Goal: Information Seeking & Learning: Check status

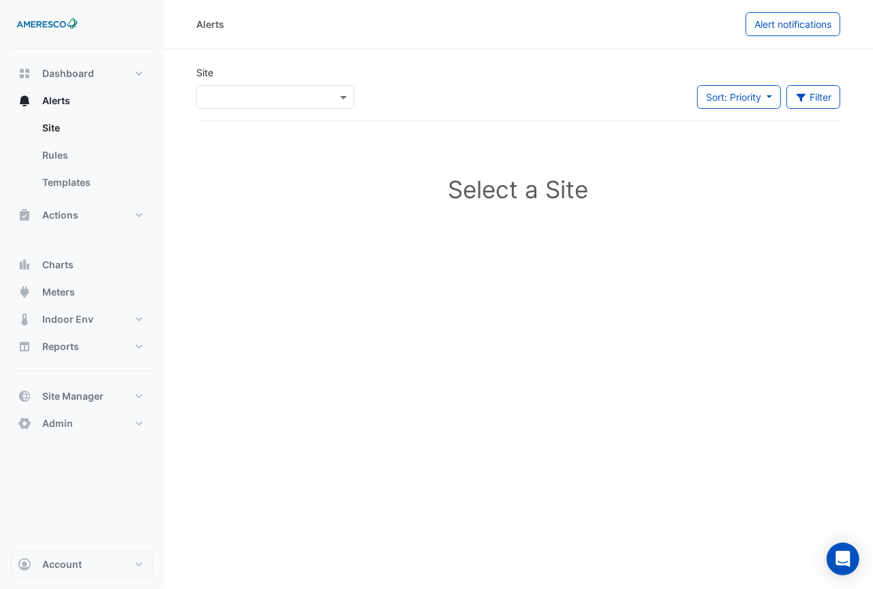
click at [226, 100] on input "text" at bounding box center [262, 98] width 116 height 14
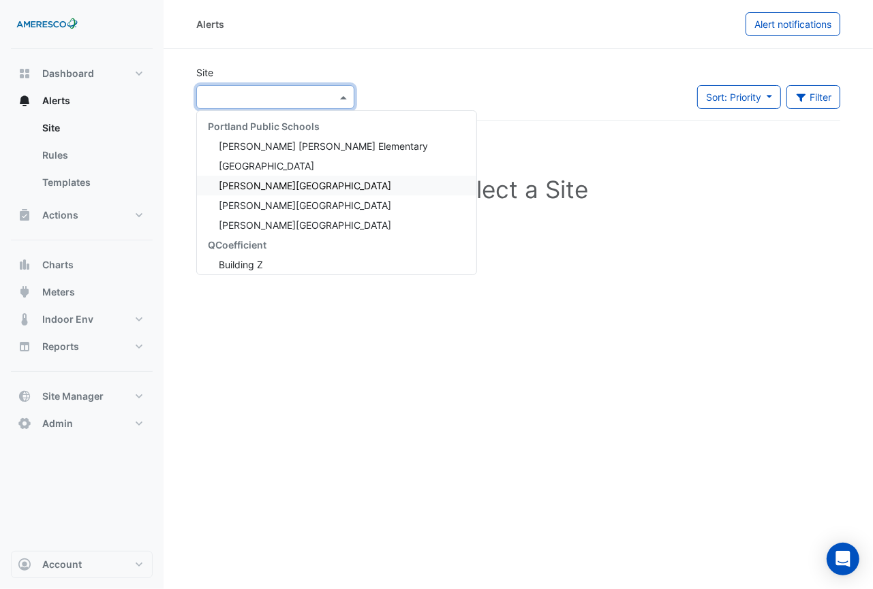
click at [232, 183] on span "[PERSON_NAME][GEOGRAPHIC_DATA]" at bounding box center [305, 186] width 172 height 12
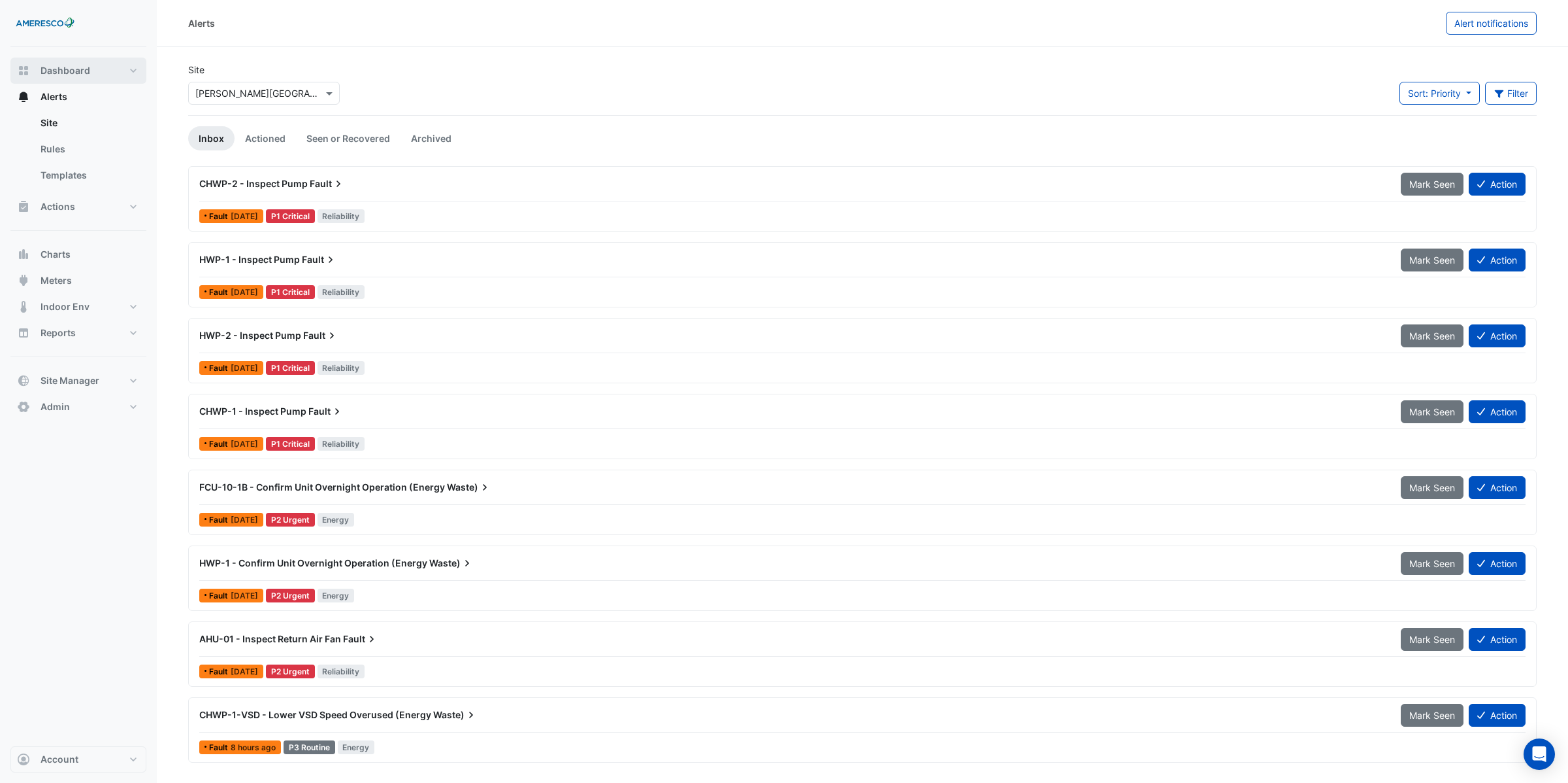
click at [70, 73] on span "Dashboard" at bounding box center [65, 71] width 50 height 13
select select "***"
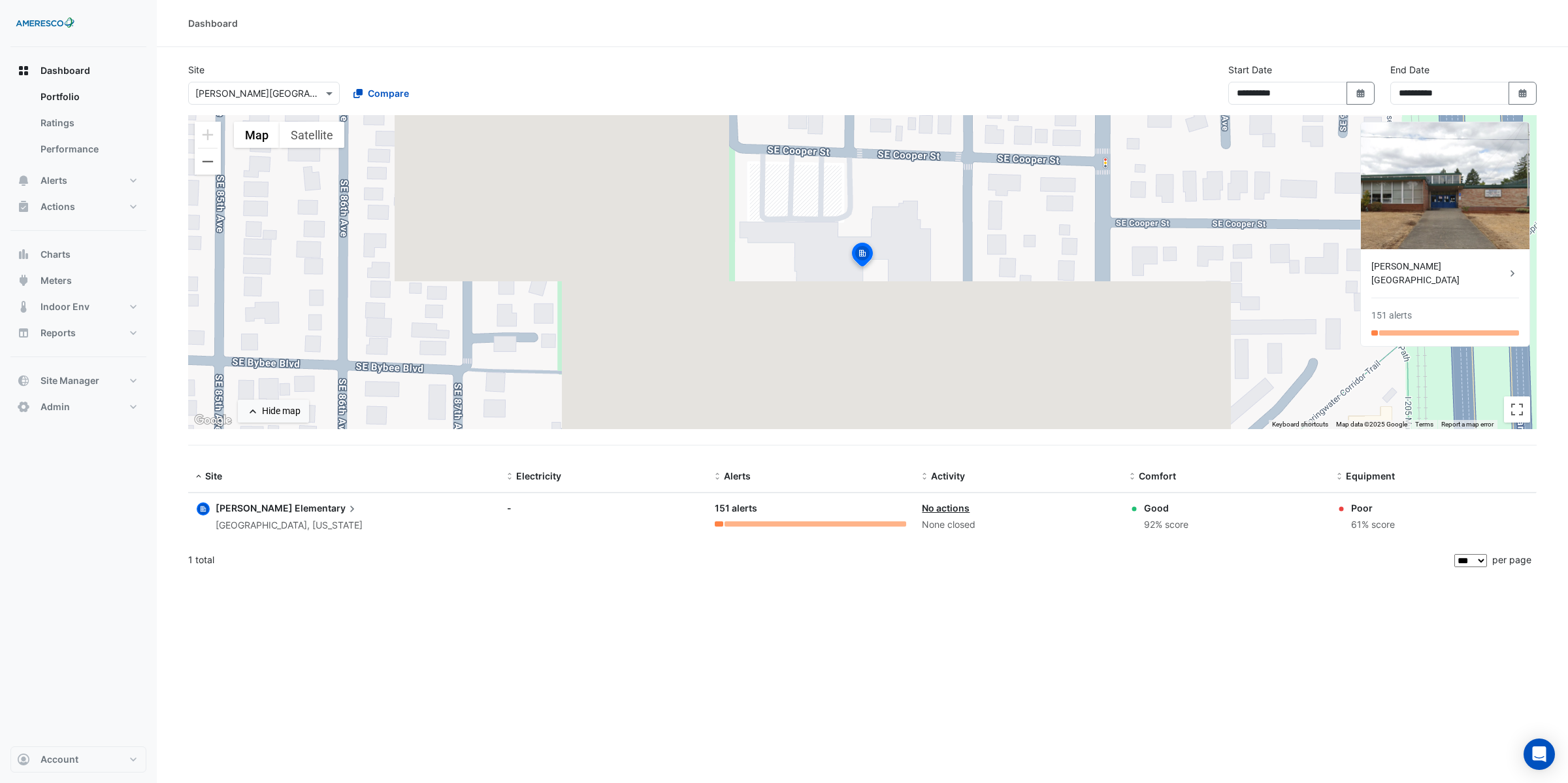
click at [294, 510] on span "Elementary" at bounding box center [326, 508] width 64 height 14
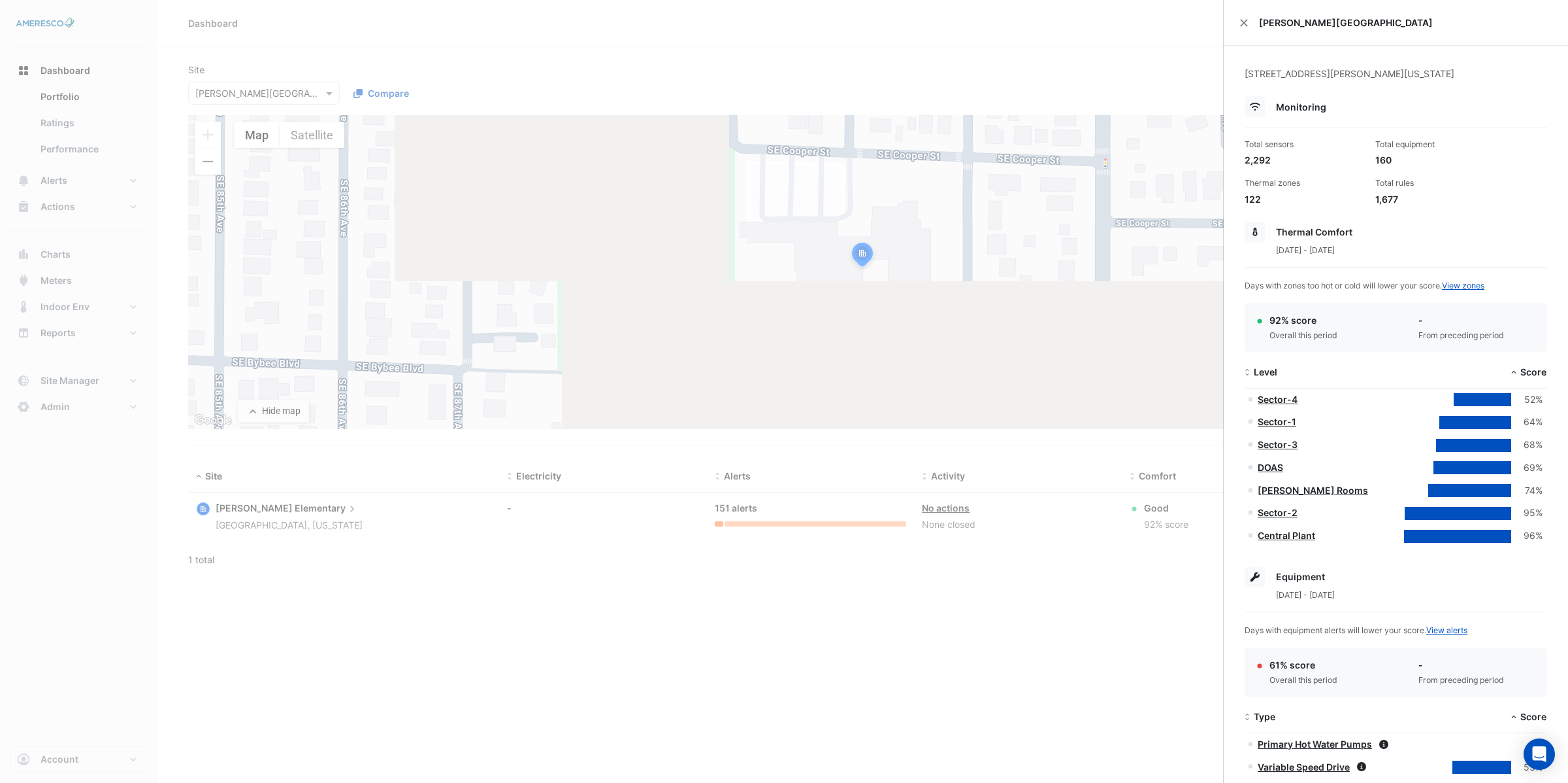
click at [277, 515] on ngb-offcanvas-backdrop at bounding box center [784, 392] width 1568 height 783
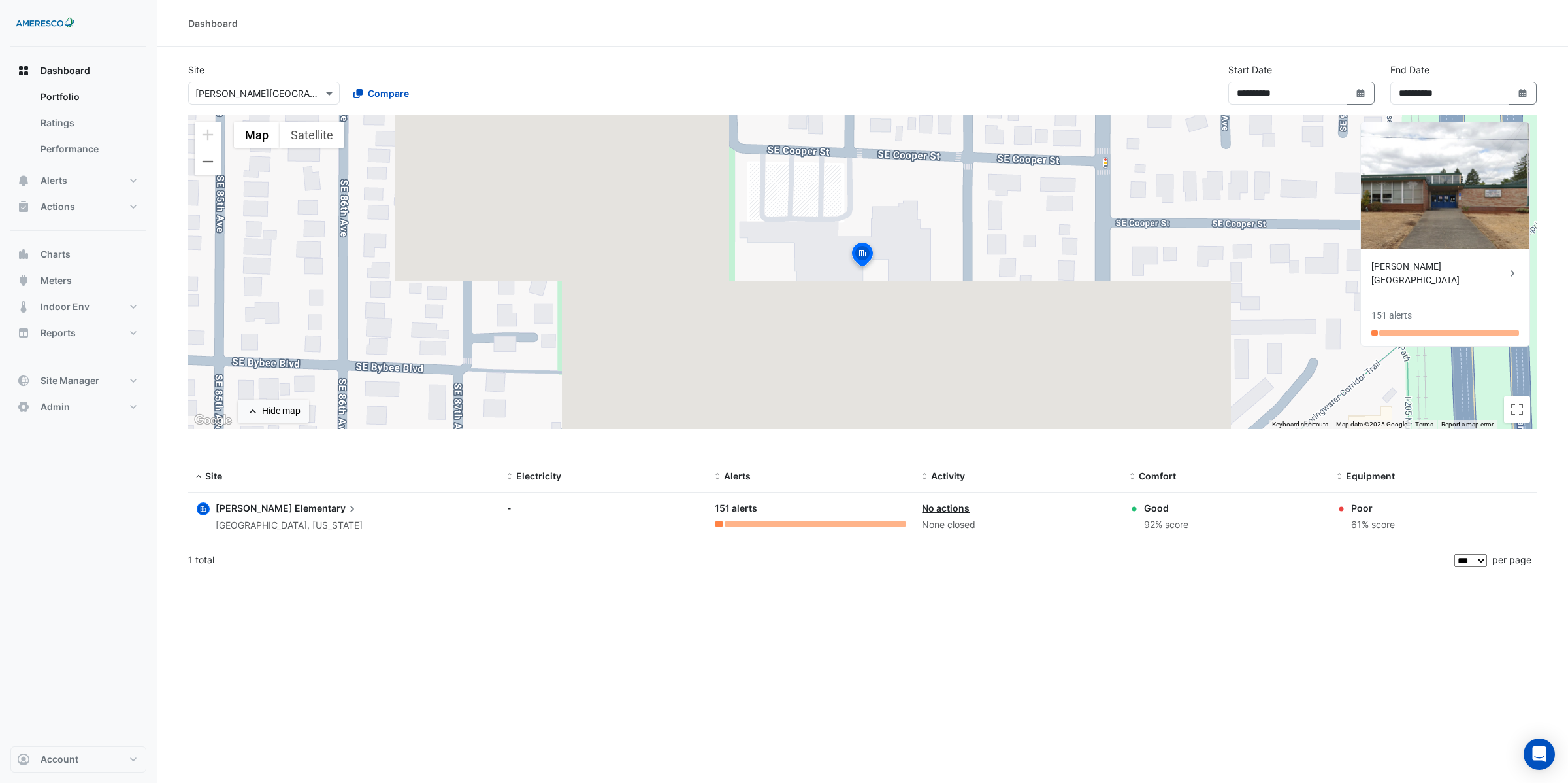
click at [294, 511] on span "Elementary" at bounding box center [326, 508] width 64 height 14
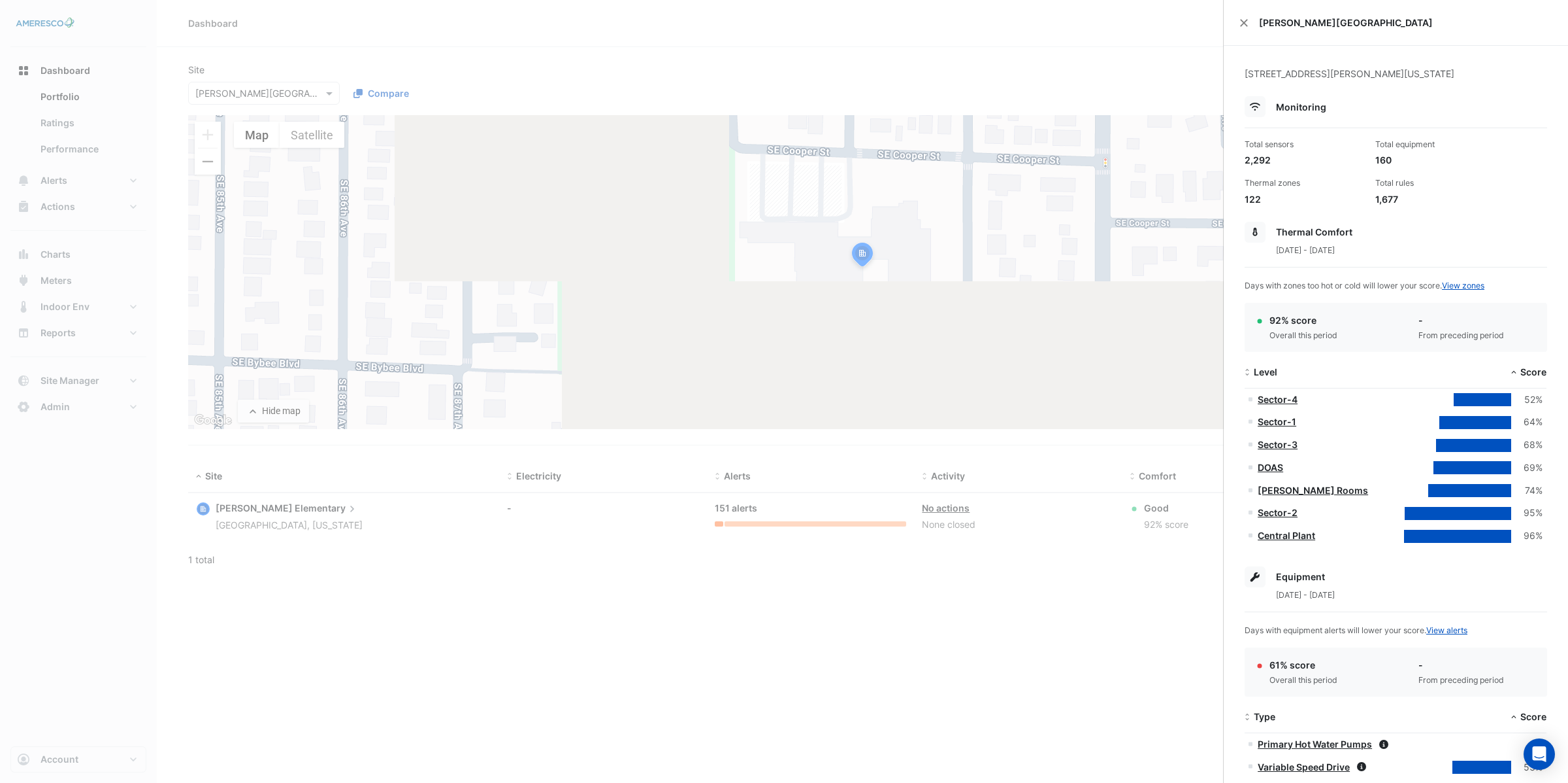
click at [58, 115] on ngb-offcanvas-backdrop at bounding box center [784, 392] width 1568 height 783
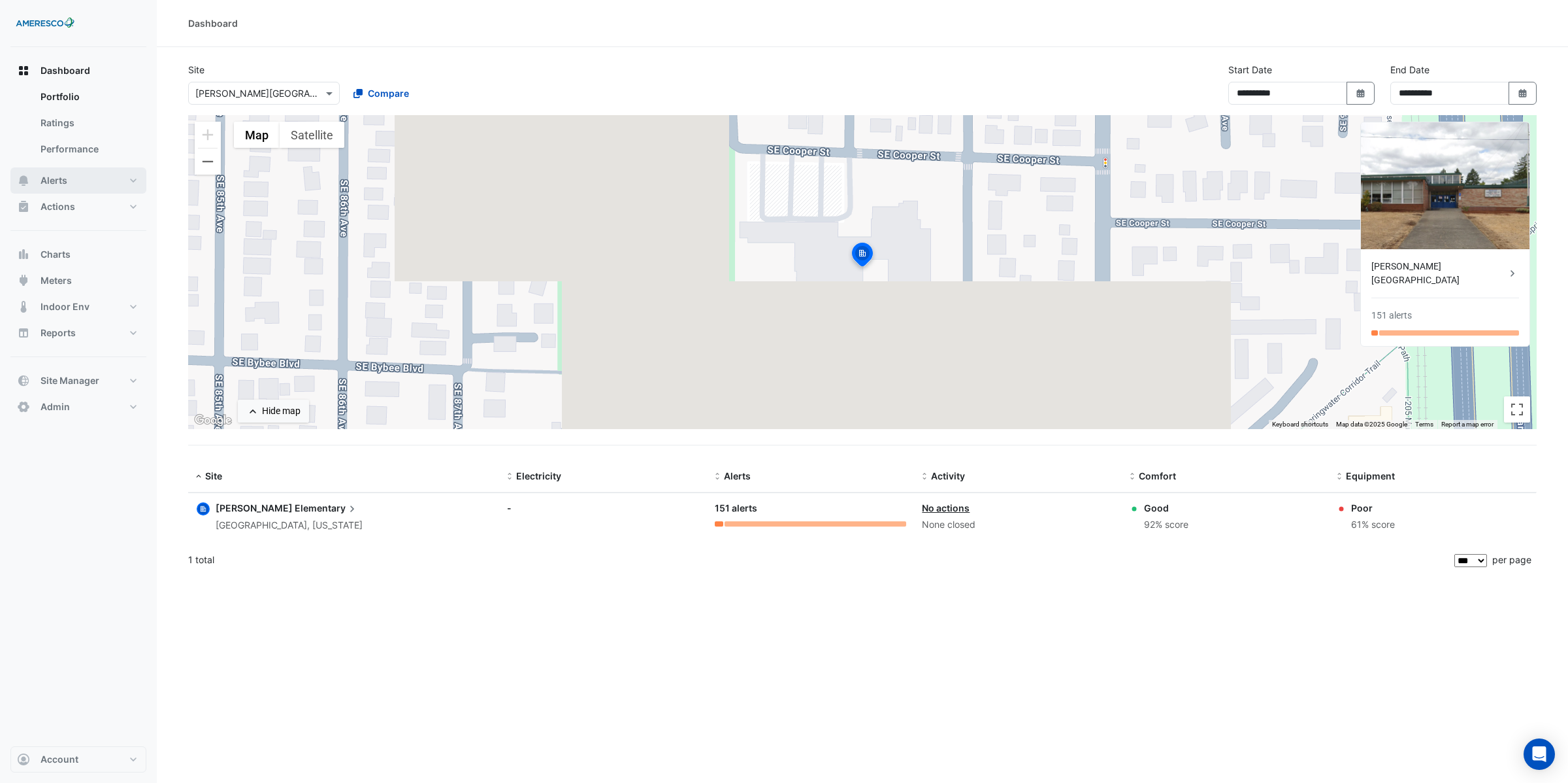
click at [61, 180] on span "Alerts" at bounding box center [54, 180] width 27 height 13
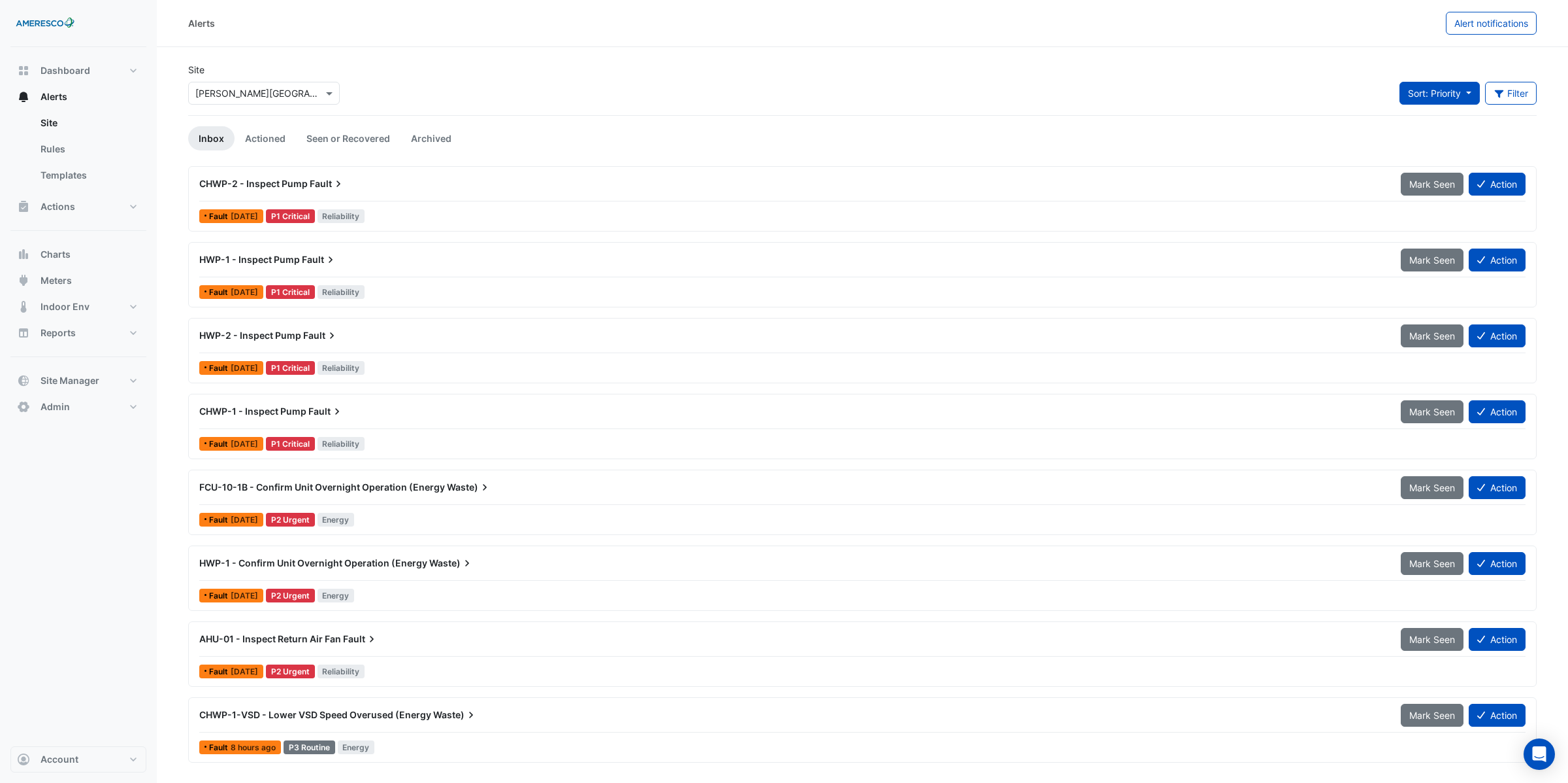
click at [1450, 91] on span "Sort: Priority" at bounding box center [1434, 93] width 53 height 12
click at [1442, 142] on li "Updated" at bounding box center [1450, 141] width 104 height 19
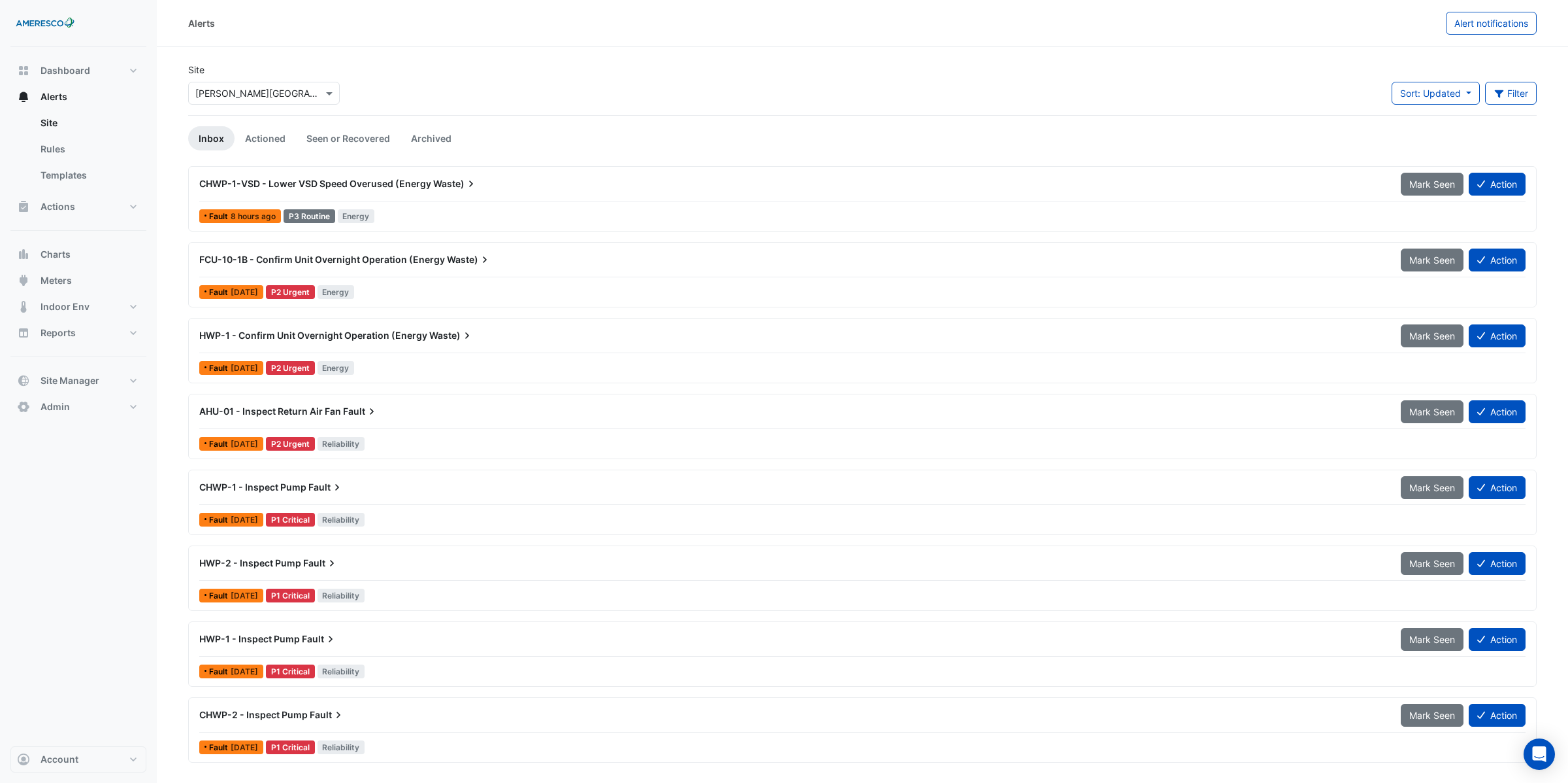
click at [280, 70] on div "Site × Kelly Elementary" at bounding box center [264, 83] width 152 height 42
click at [329, 139] on link "Seen or Recovered" at bounding box center [348, 137] width 105 height 24
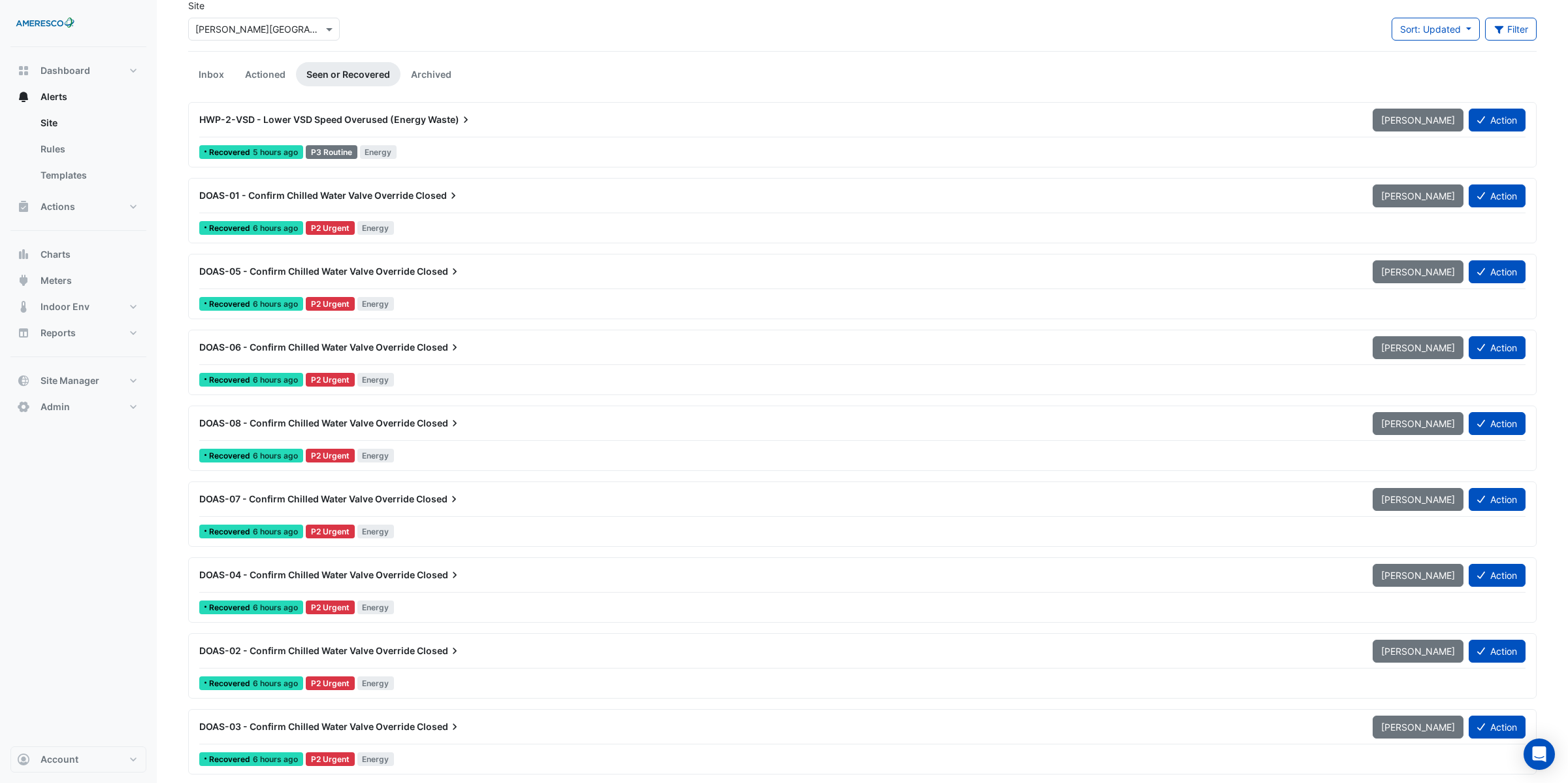
scroll to position [66, 0]
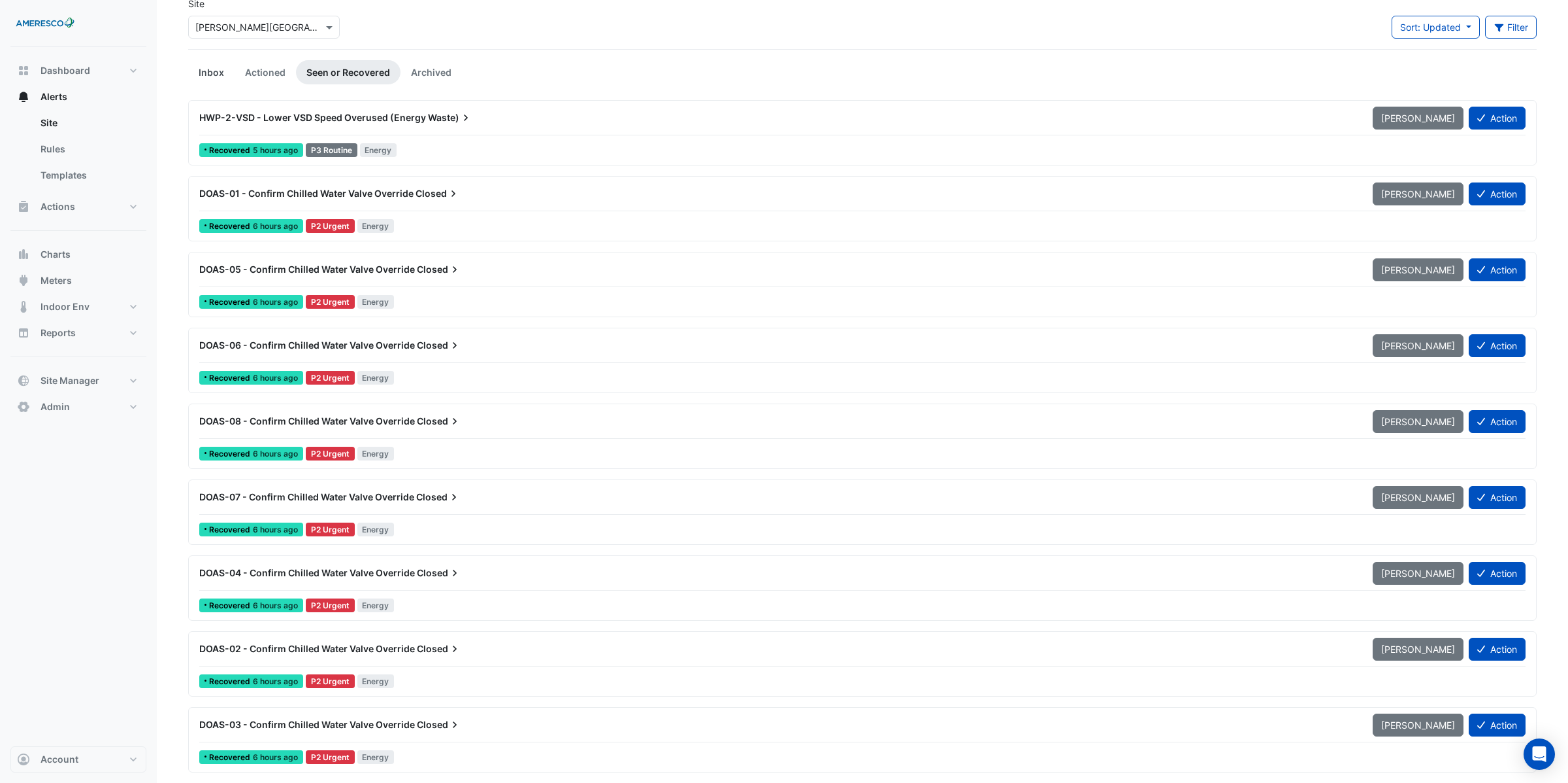
click at [219, 73] on link "Inbox" at bounding box center [211, 72] width 46 height 24
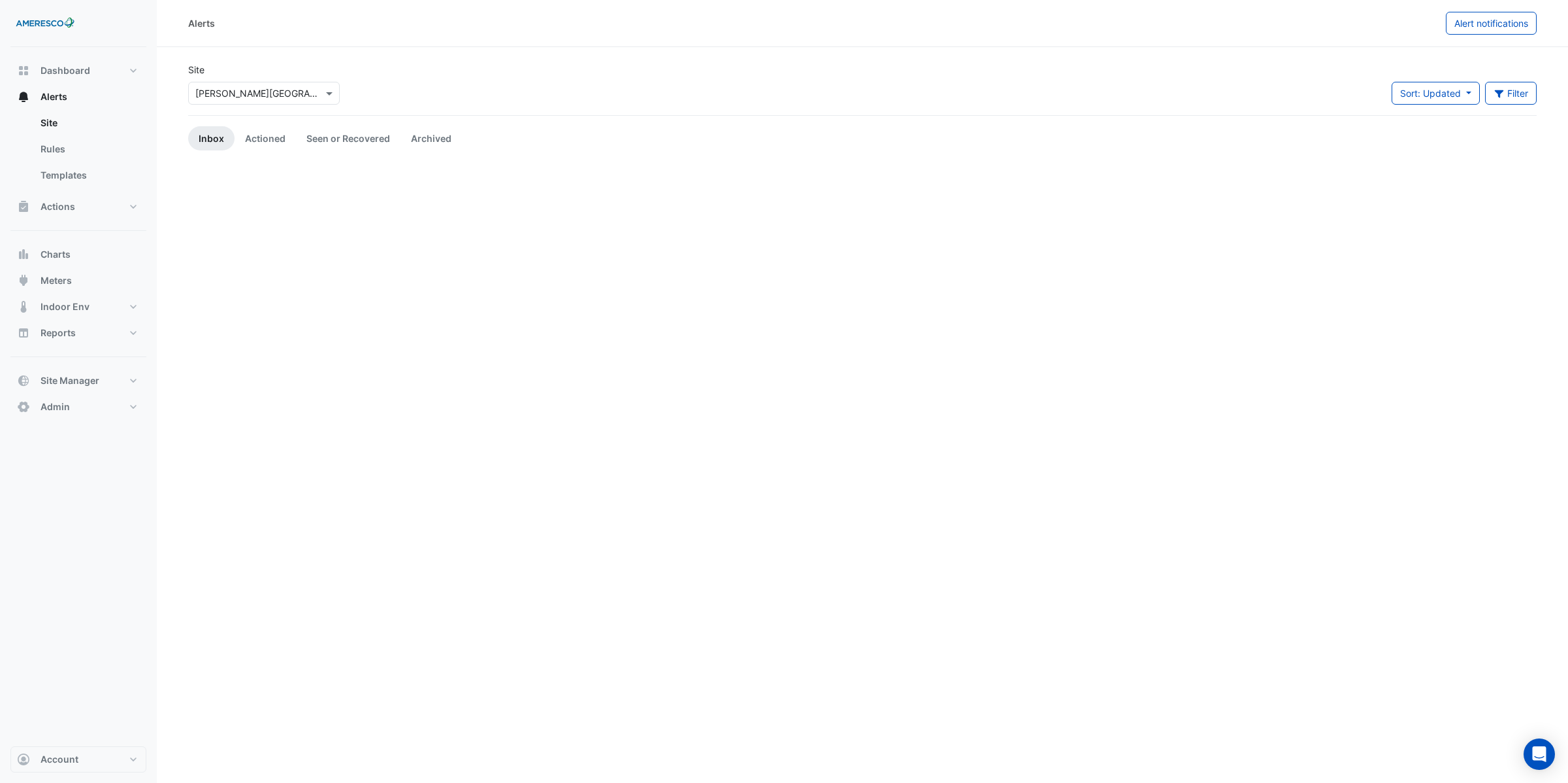
scroll to position [0, 0]
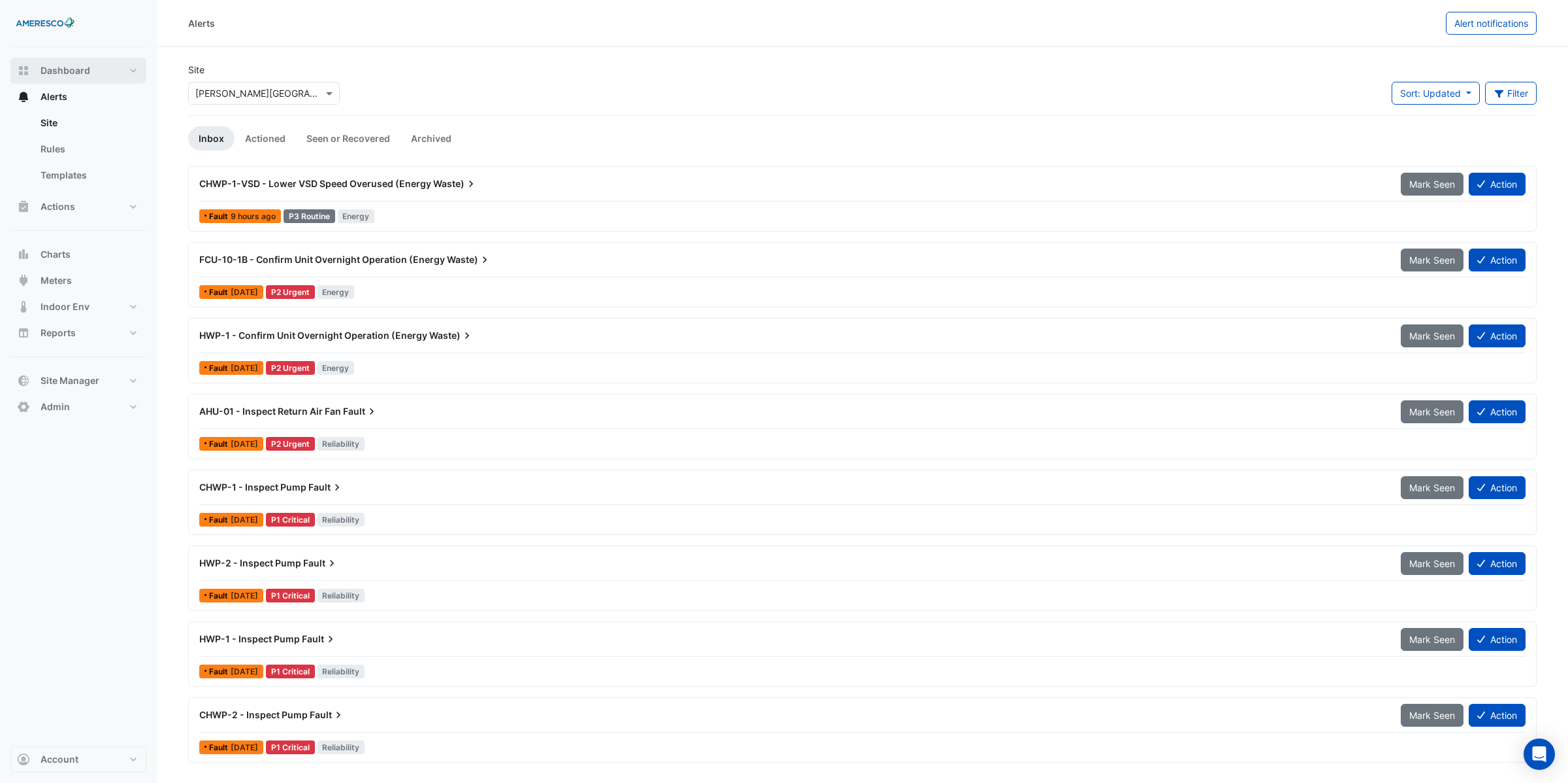
click at [60, 71] on span "Dashboard" at bounding box center [65, 71] width 50 height 13
select select "***"
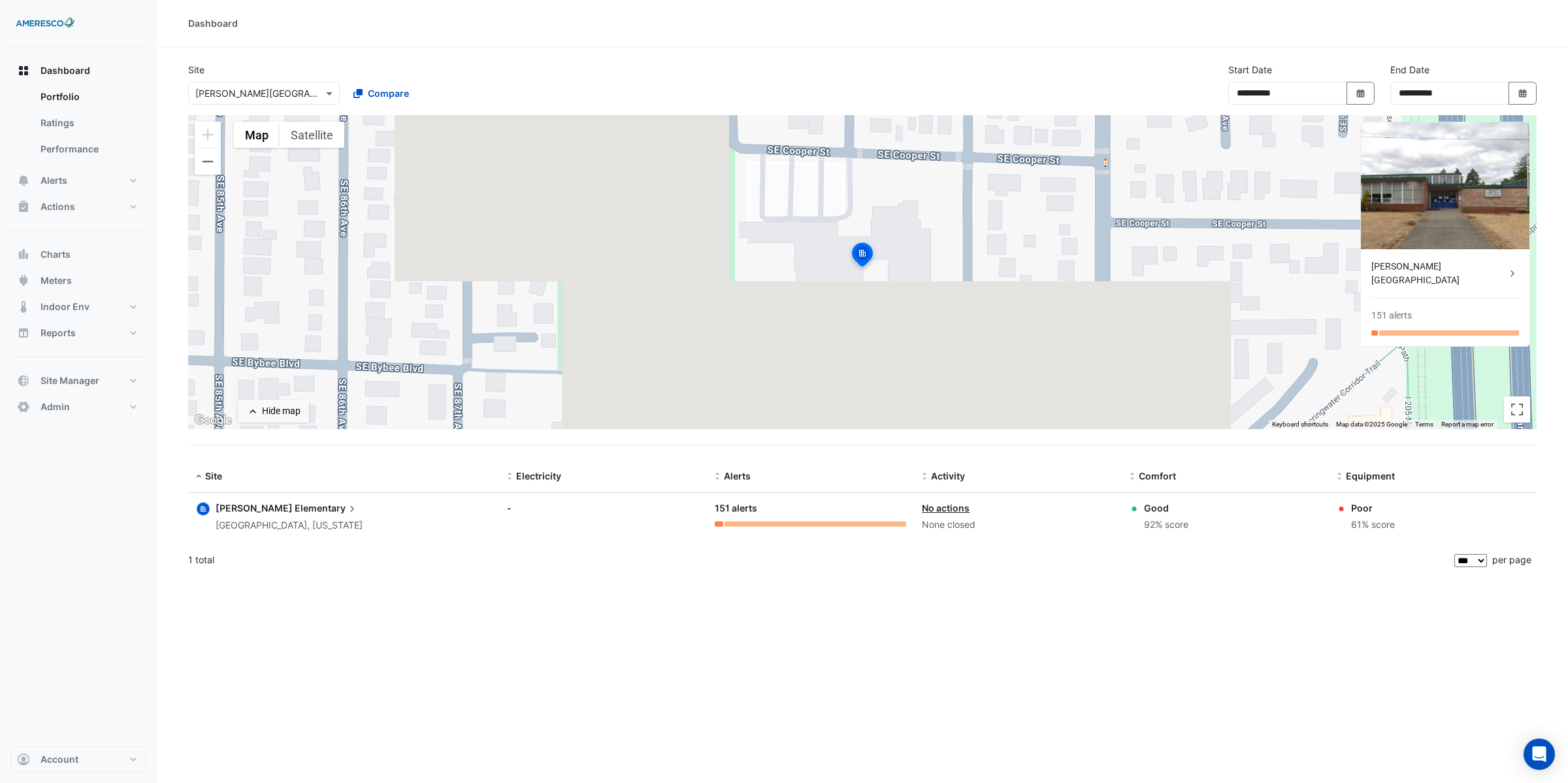
click at [294, 508] on span "Elementary" at bounding box center [326, 508] width 64 height 14
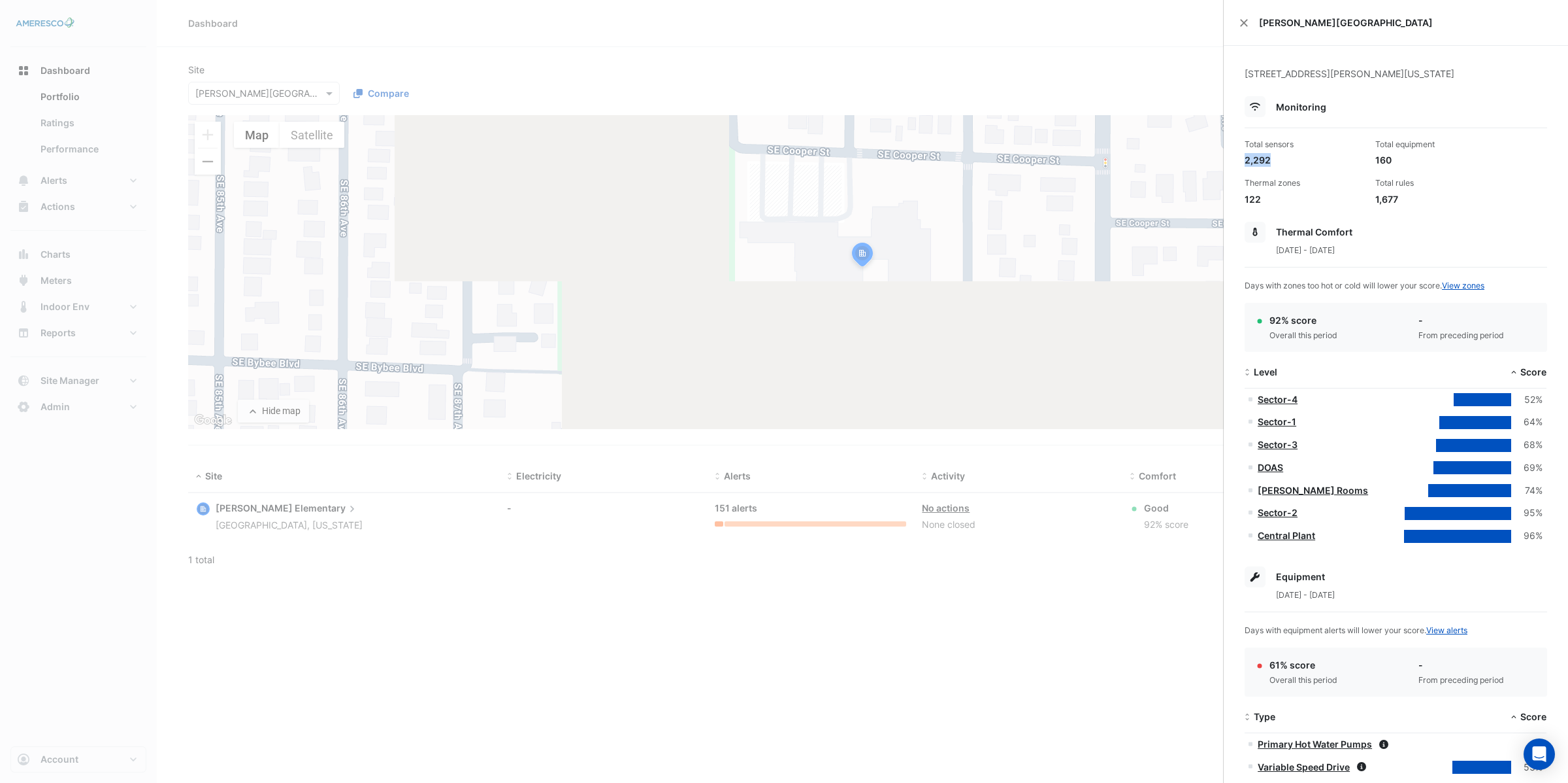
drag, startPoint x: 1246, startPoint y: 163, endPoint x: 1293, endPoint y: 161, distance: 47.0
click at [1293, 161] on div "2,292" at bounding box center [1304, 159] width 120 height 13
click at [792, 55] on ngb-offcanvas-backdrop at bounding box center [784, 392] width 1568 height 783
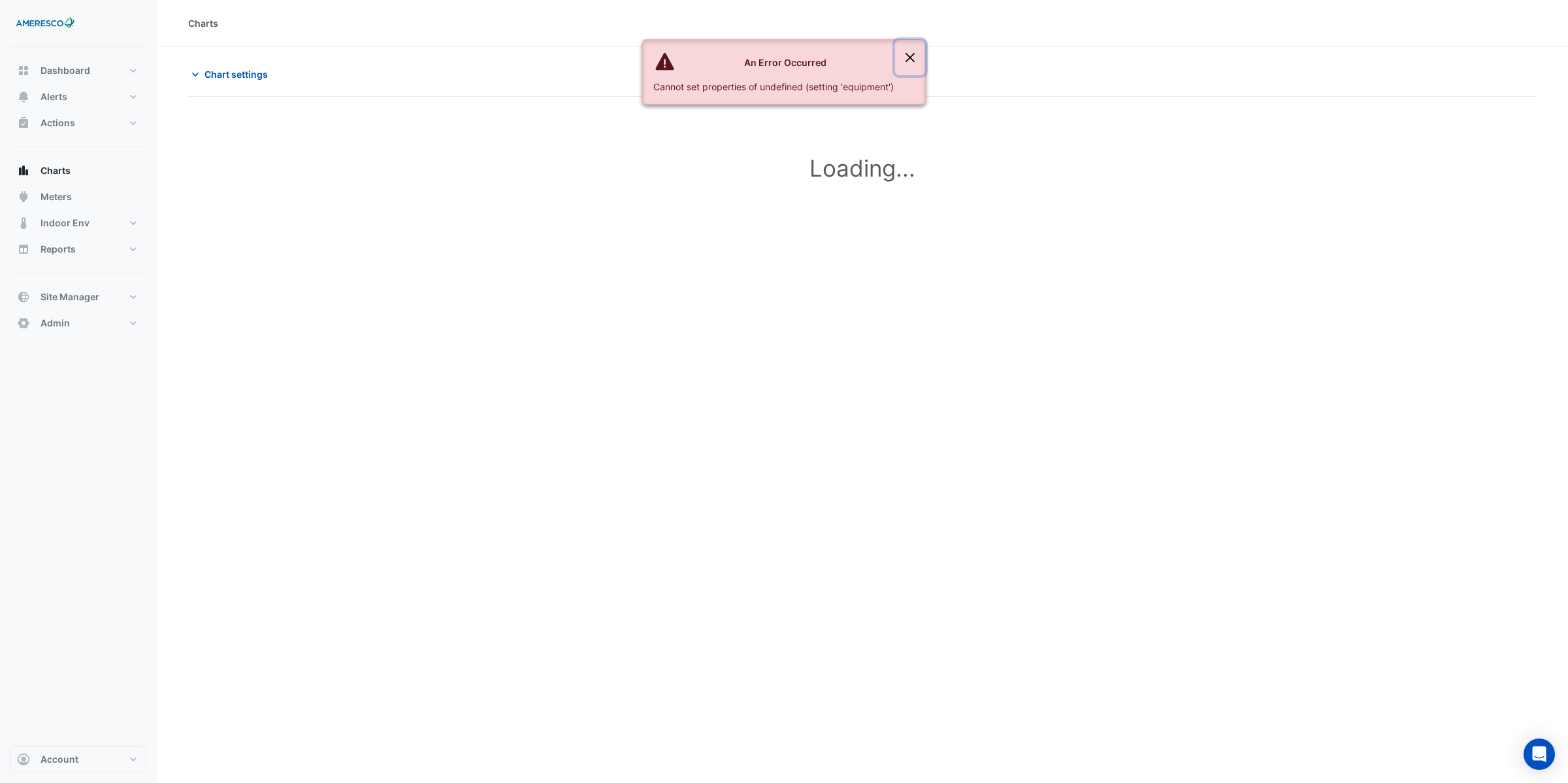
click at [836, 55] on button "Close" at bounding box center [909, 58] width 30 height 36
click at [836, 57] on button "Close" at bounding box center [909, 58] width 30 height 36
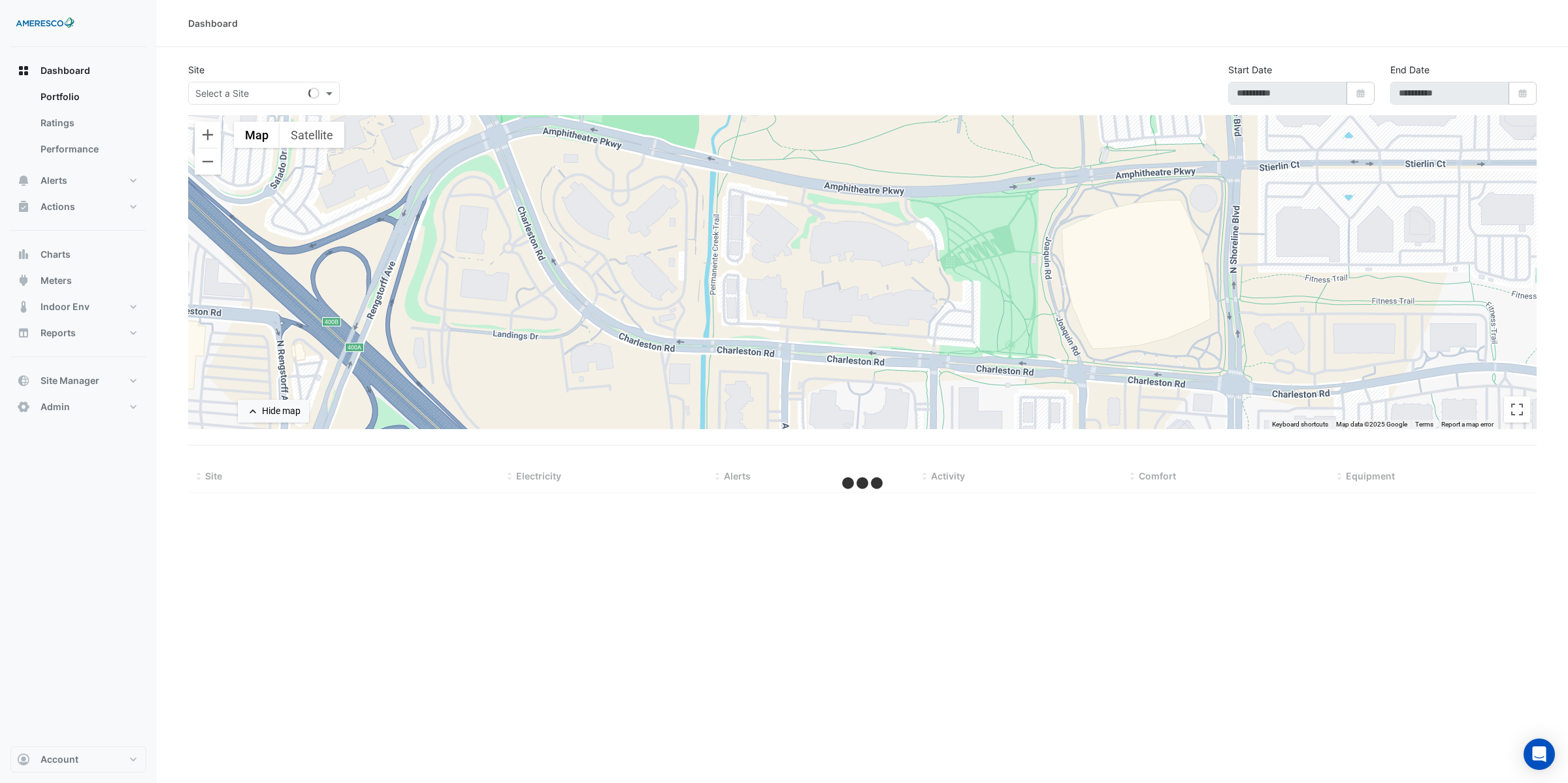
type input "**********"
select select "***"
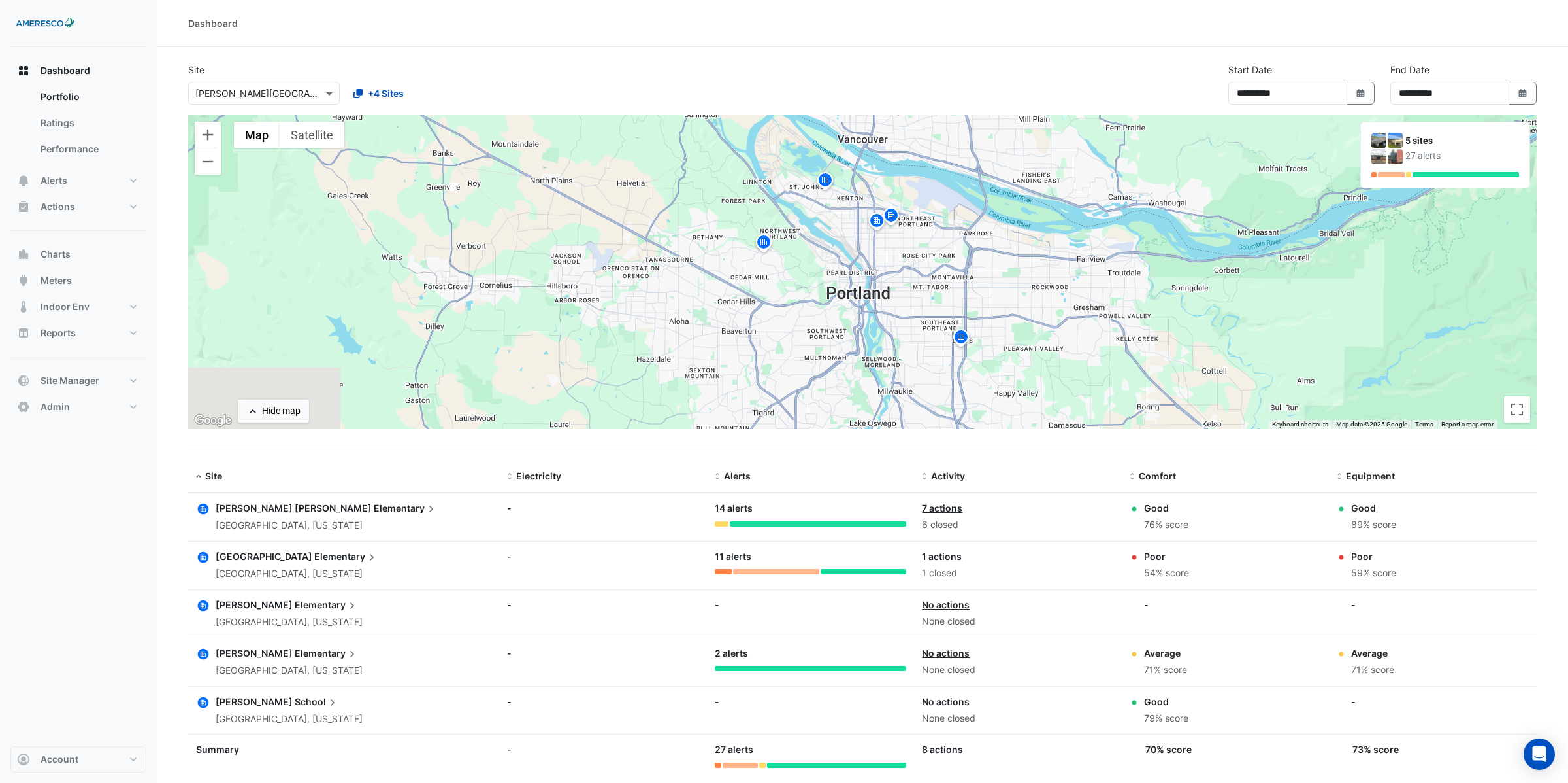
click at [374, 508] on span "Elementary" at bounding box center [406, 508] width 64 height 14
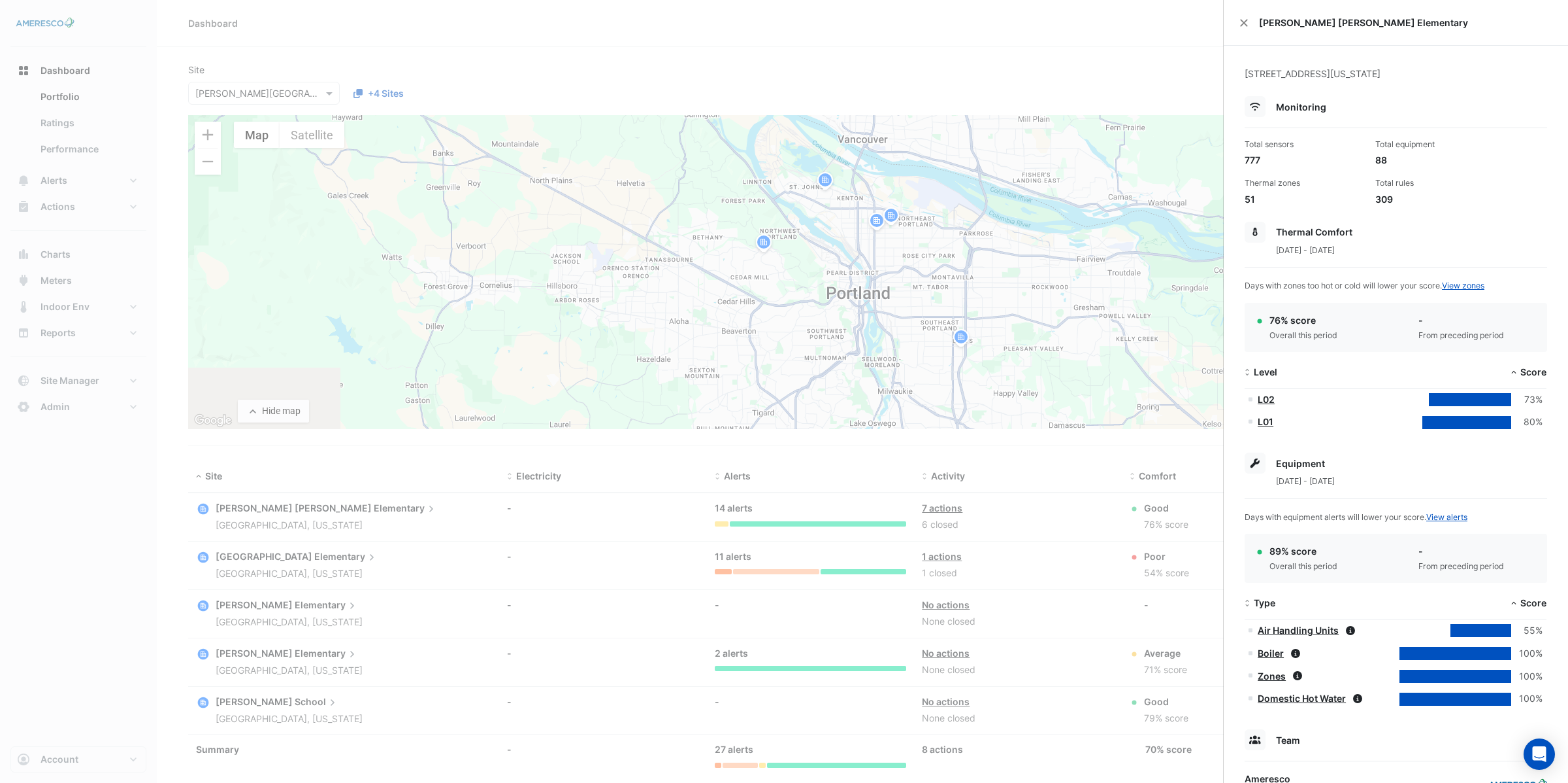
click at [1249, 26] on div "[PERSON_NAME] [PERSON_NAME] Elementary" at bounding box center [1395, 23] width 344 height 46
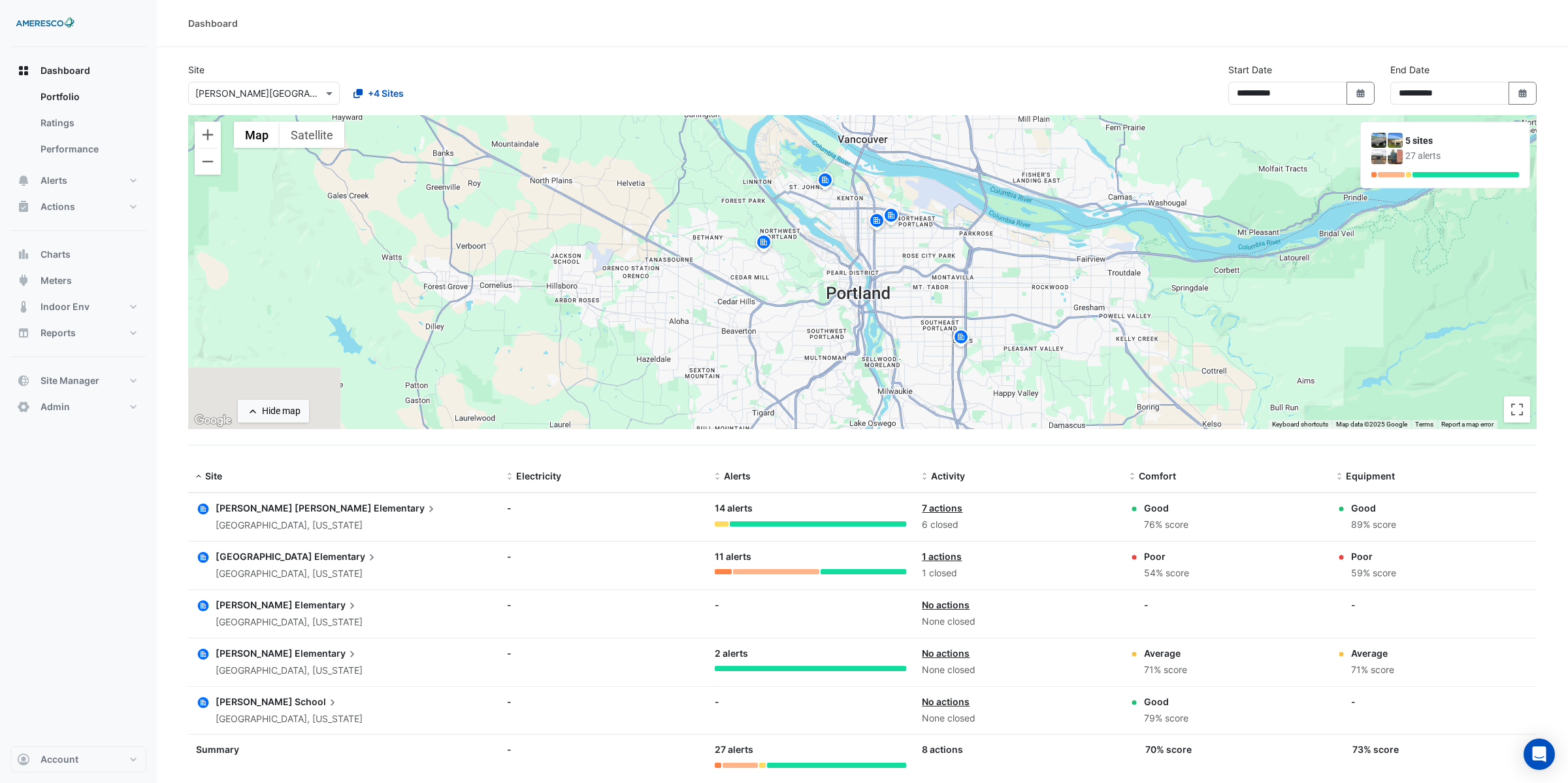
click at [241, 559] on ngb-offcanvas-backdrop at bounding box center [784, 392] width 1568 height 783
click at [241, 559] on span "[GEOGRAPHIC_DATA]" at bounding box center [264, 557] width 97 height 12
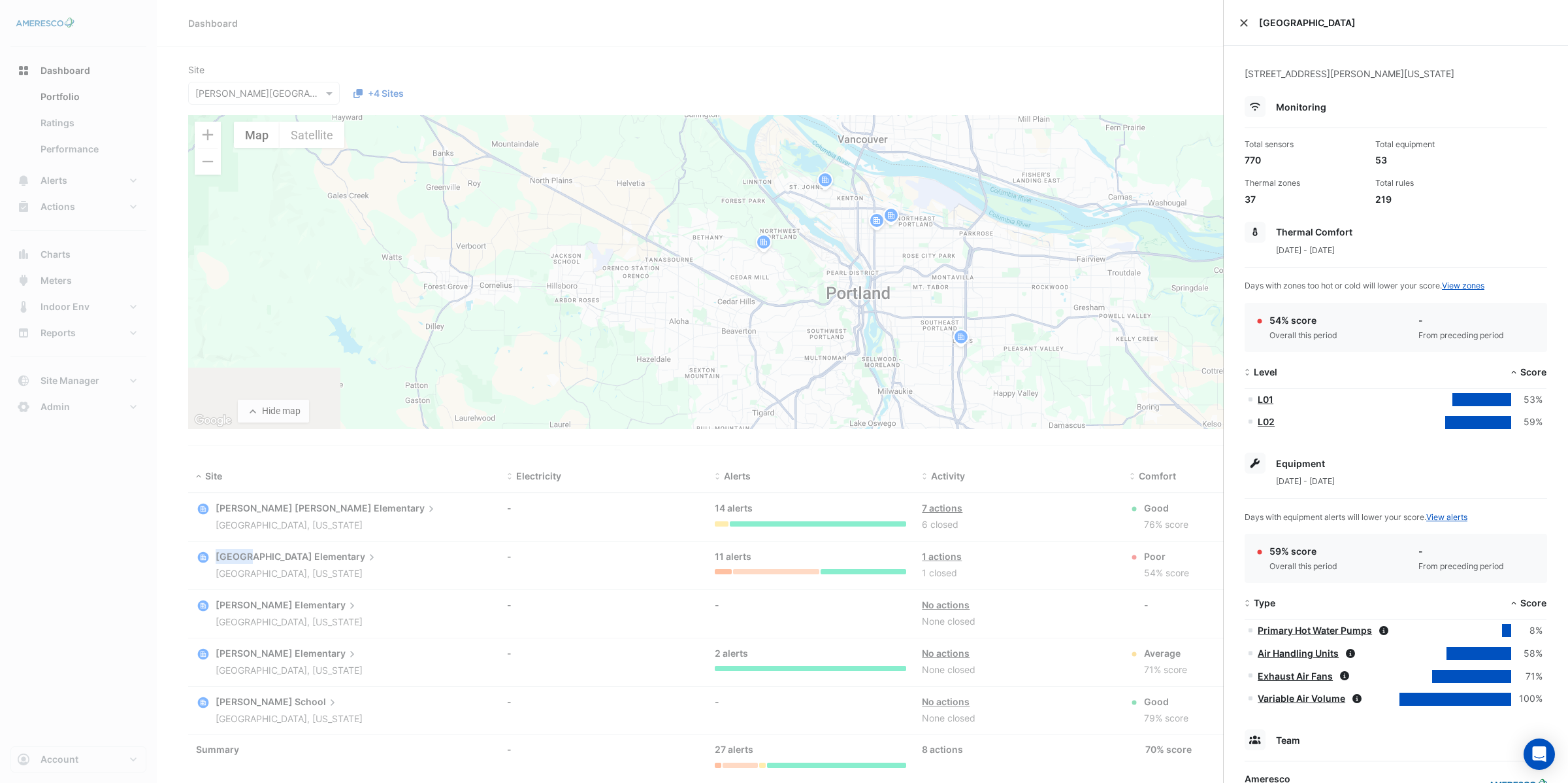
click at [1241, 24] on button "Close" at bounding box center [1244, 23] width 10 height 10
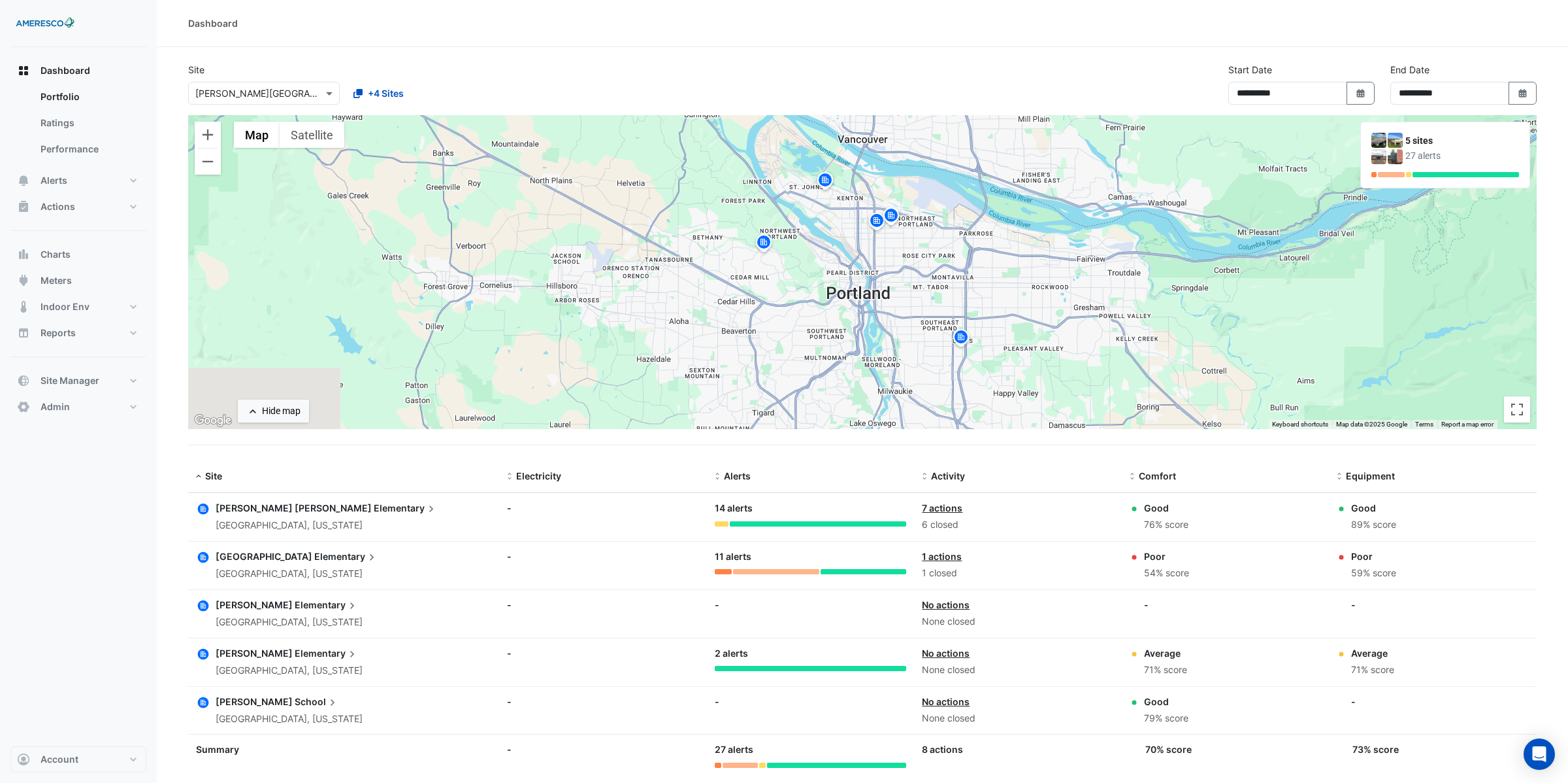
click at [240, 652] on span "[PERSON_NAME]" at bounding box center [254, 652] width 77 height 12
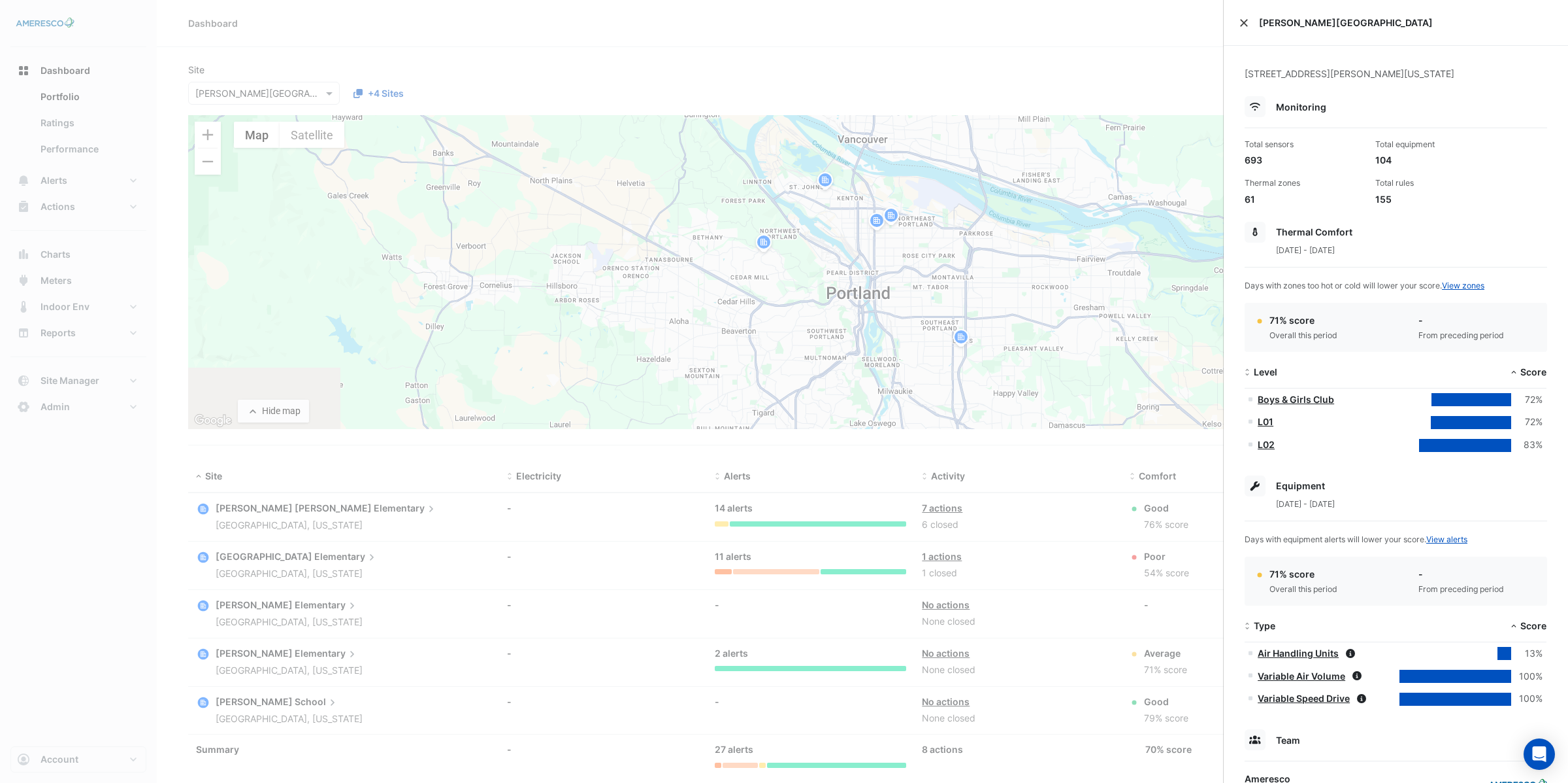
click at [1244, 24] on button "Close" at bounding box center [1244, 23] width 10 height 10
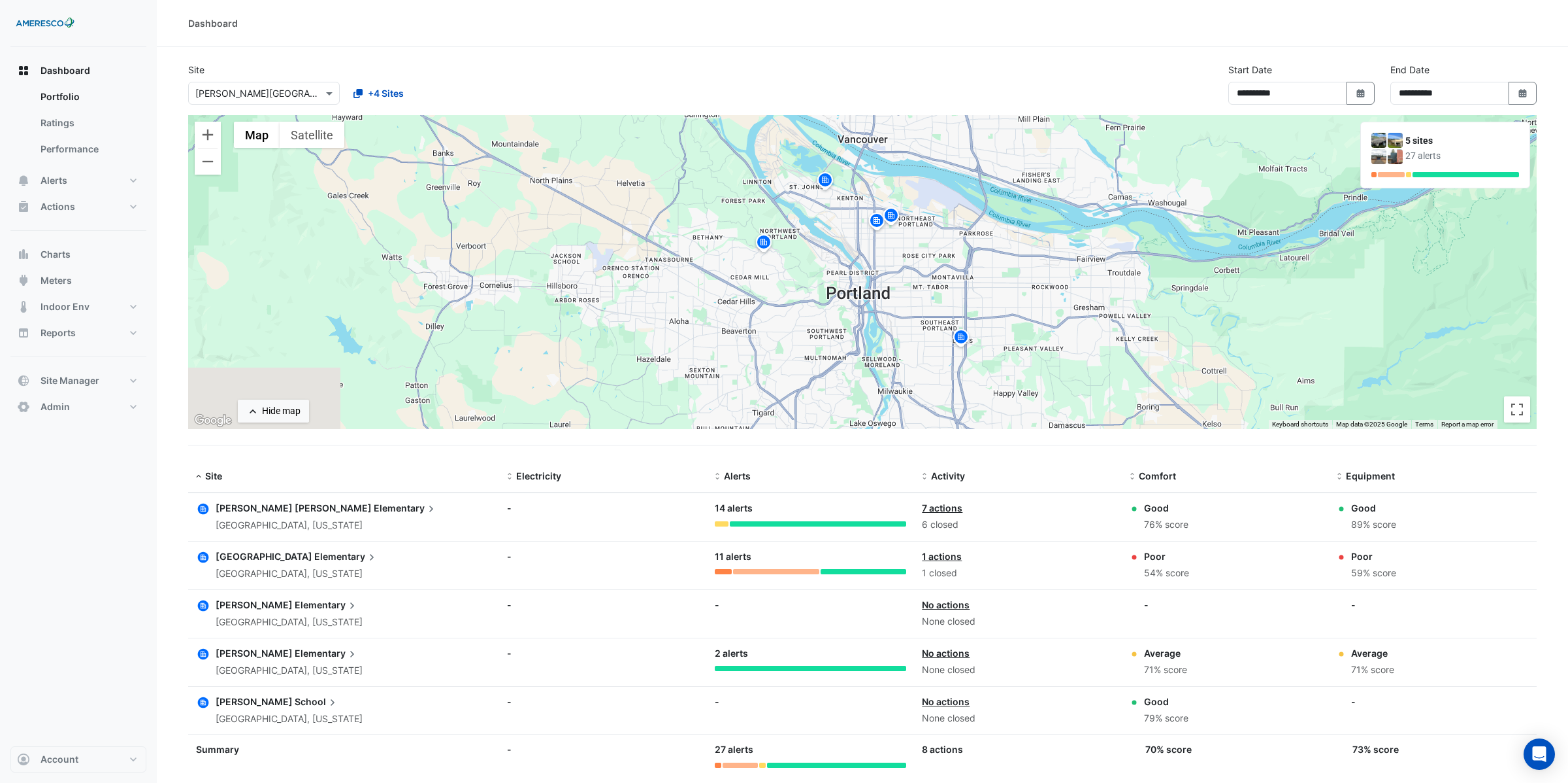
click at [282, 506] on span "[PERSON_NAME] [PERSON_NAME]" at bounding box center [293, 508] width 156 height 12
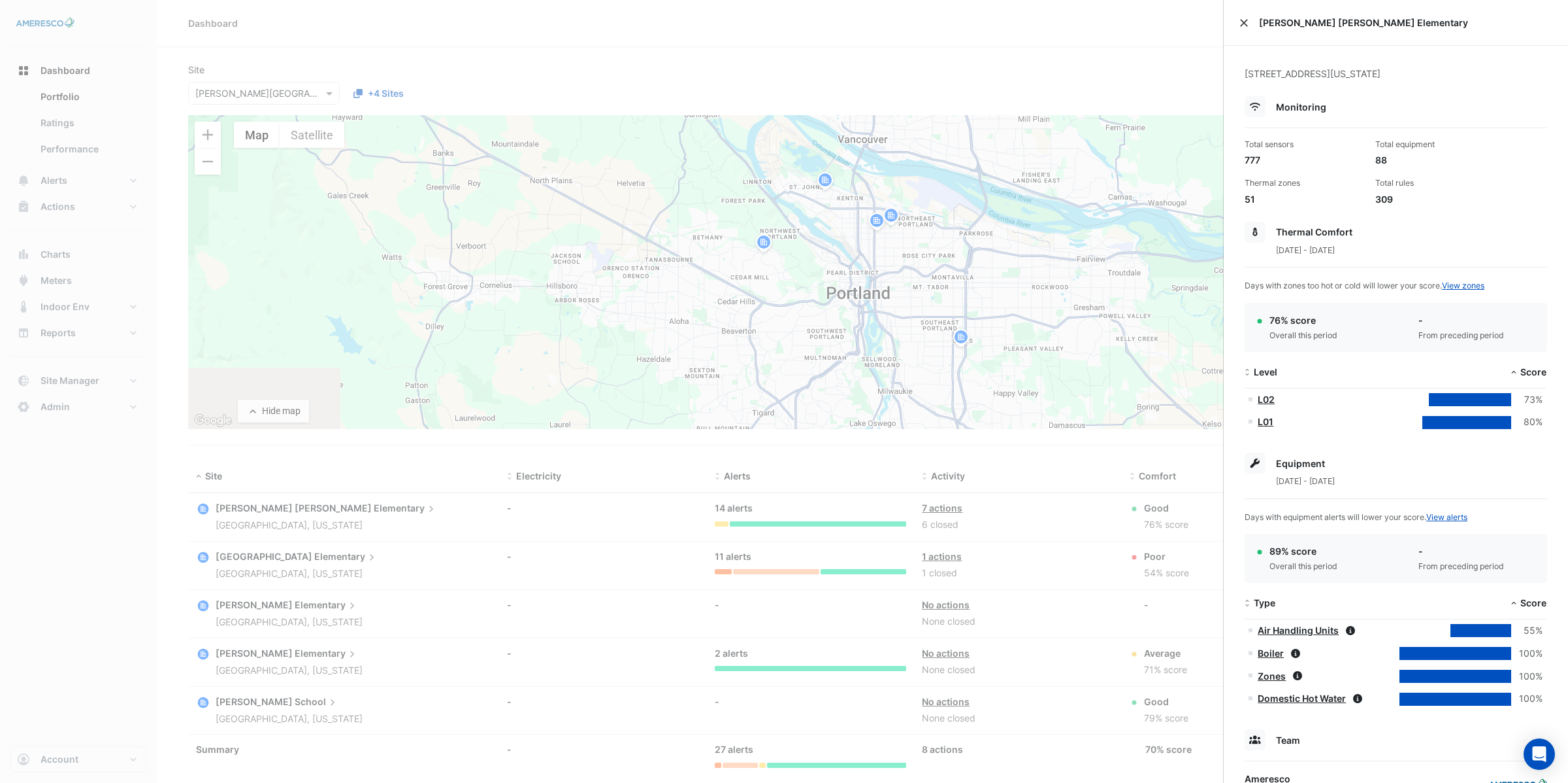
click at [1247, 21] on button "Close" at bounding box center [1244, 23] width 10 height 10
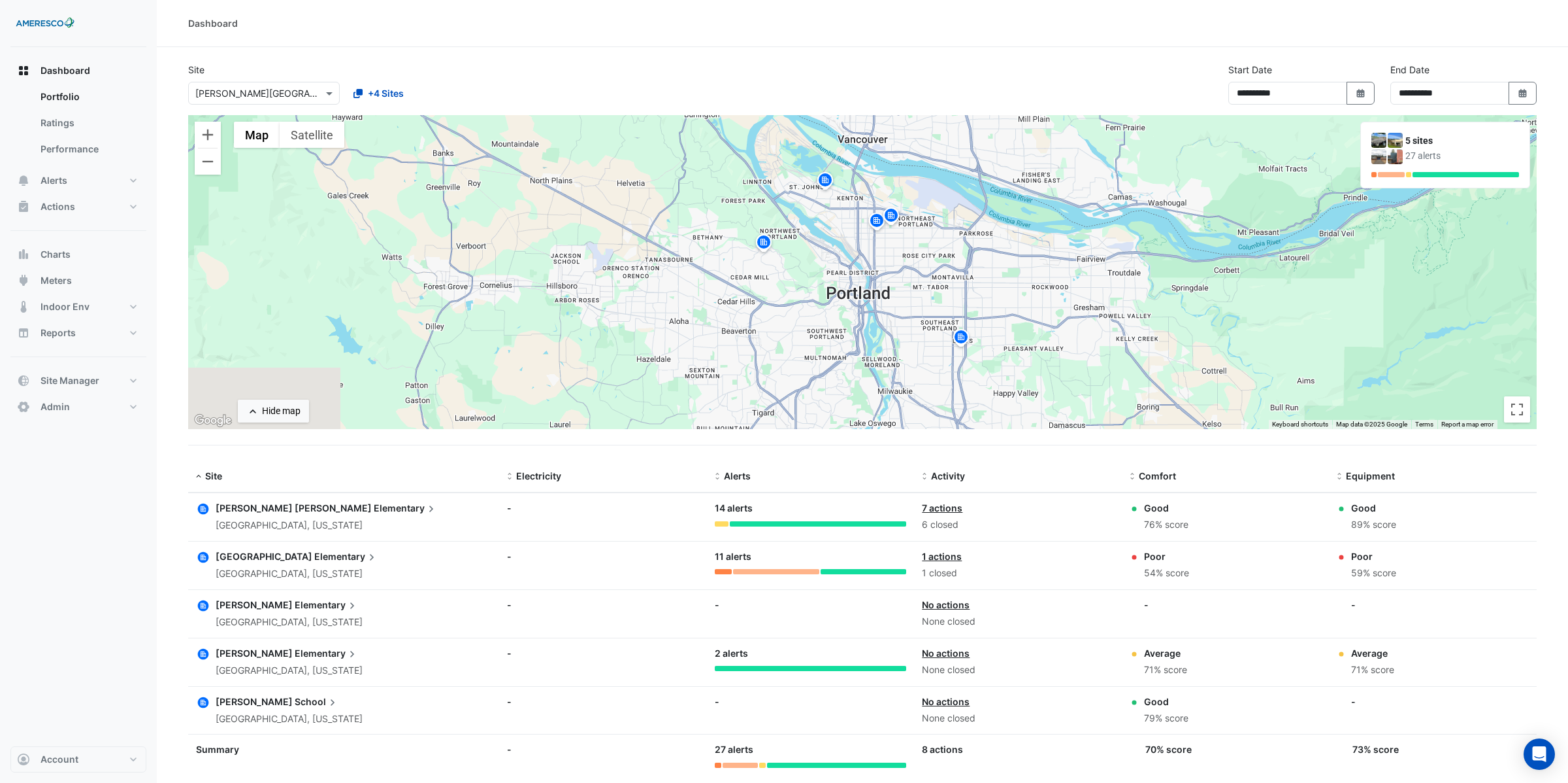
click at [294, 604] on span "Elementary" at bounding box center [326, 605] width 64 height 14
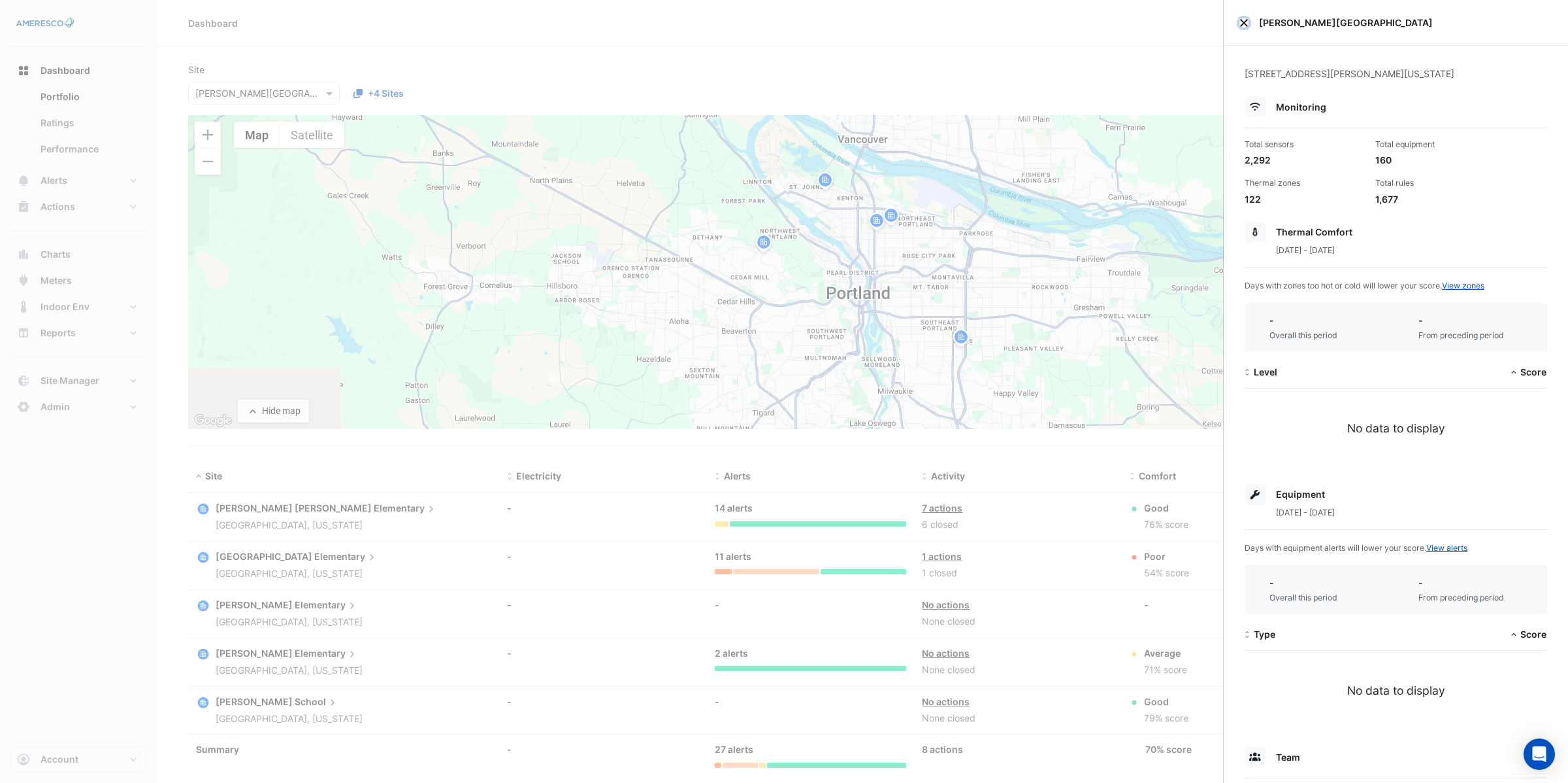
click at [1246, 21] on button "Close" at bounding box center [1244, 23] width 10 height 10
